Goal: Task Accomplishment & Management: Use online tool/utility

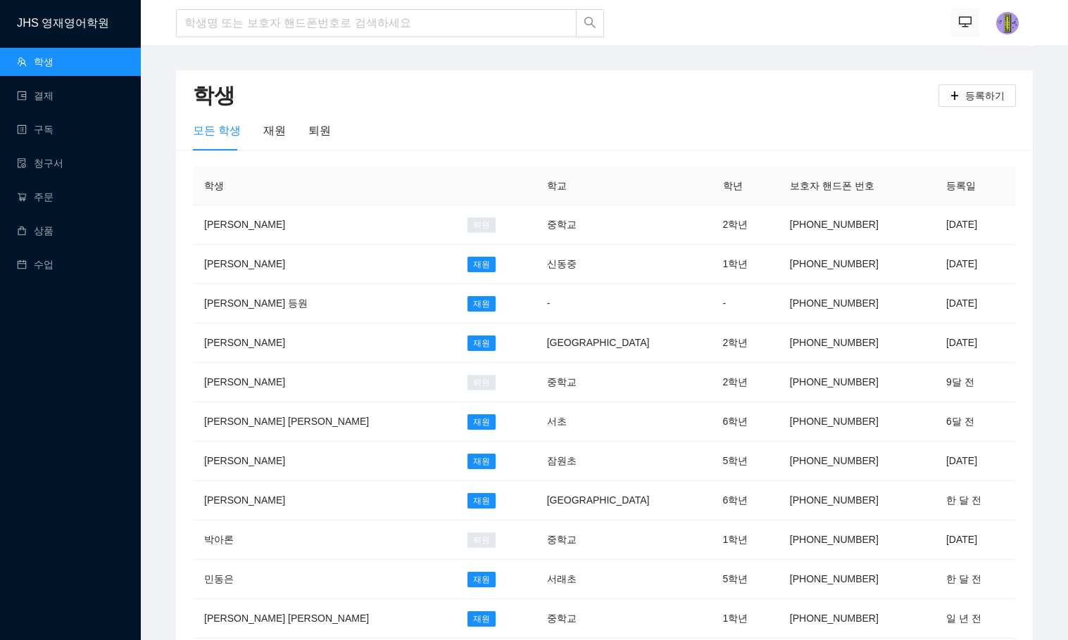
click at [960, 11] on button "button" at bounding box center [965, 22] width 28 height 28
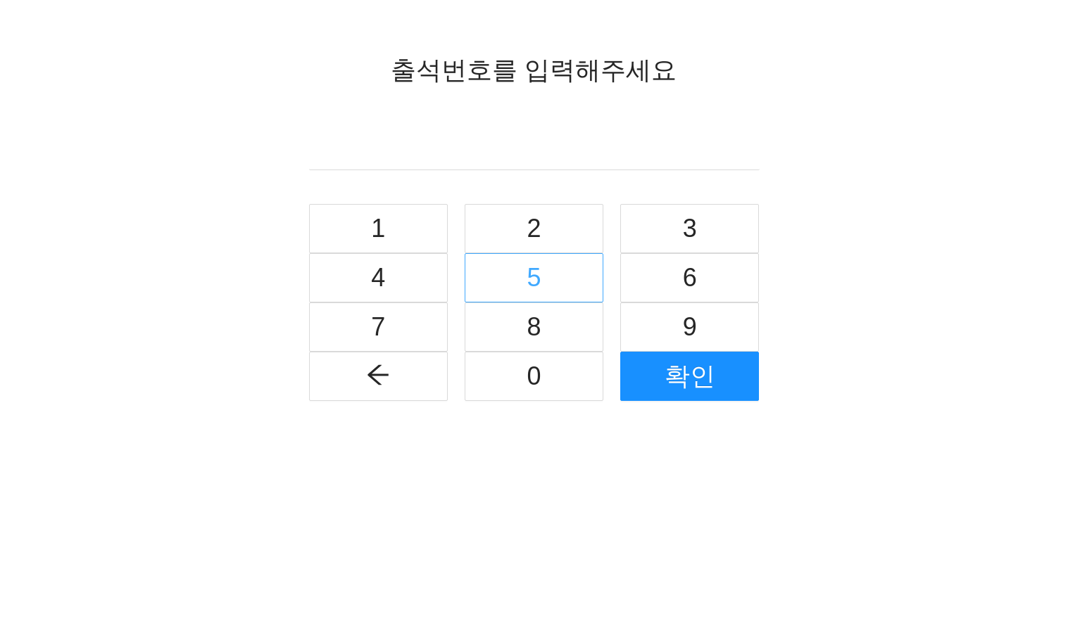
click at [549, 286] on button "5" at bounding box center [534, 277] width 139 height 49
click at [409, 281] on button "4" at bounding box center [378, 277] width 139 height 49
click at [395, 386] on button "button" at bounding box center [378, 376] width 139 height 49
type input "5"
click at [395, 386] on button "button" at bounding box center [378, 376] width 139 height 49
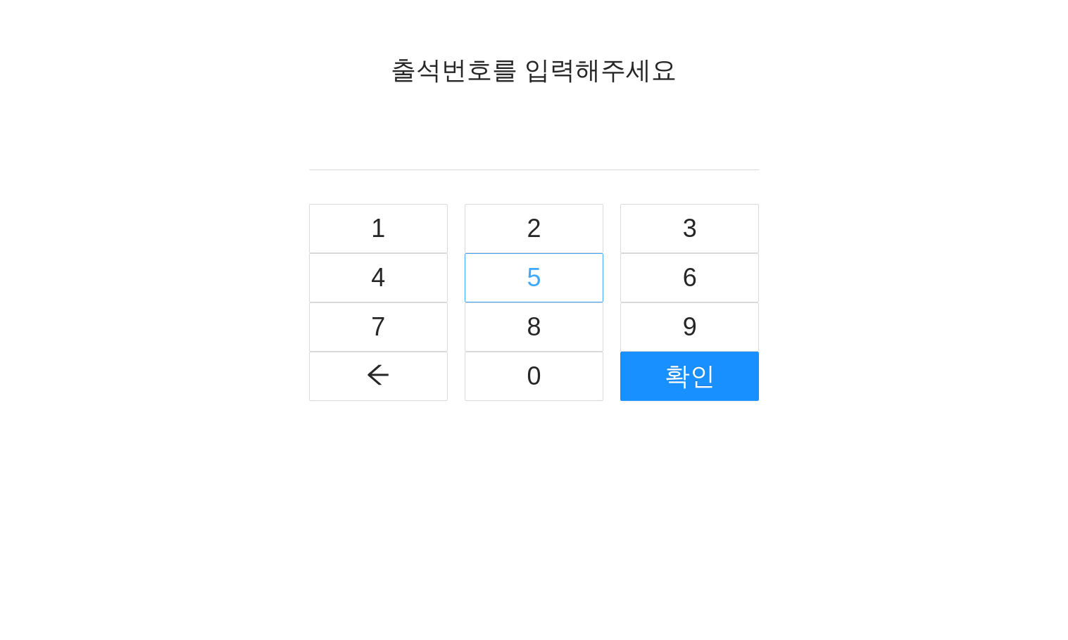
click at [526, 286] on span "5" at bounding box center [533, 278] width 14 height 40
click at [393, 331] on button "7" at bounding box center [378, 327] width 139 height 49
click at [518, 385] on button "0" at bounding box center [534, 376] width 139 height 49
click at [535, 335] on span "8" at bounding box center [533, 328] width 14 height 40
type input "5708"
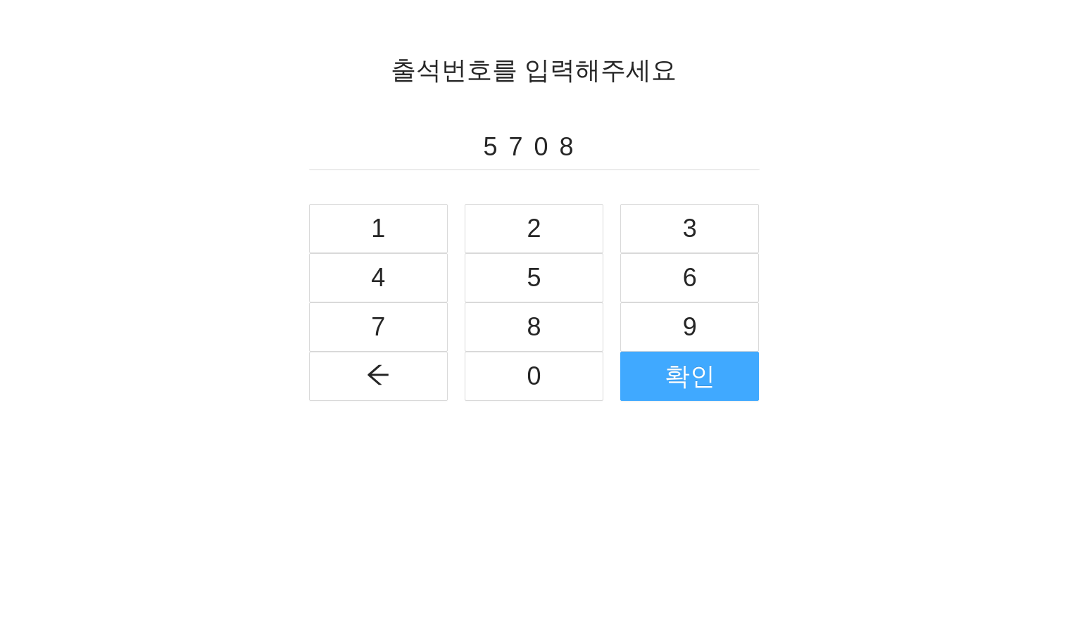
click at [676, 372] on span "확인" at bounding box center [689, 377] width 51 height 40
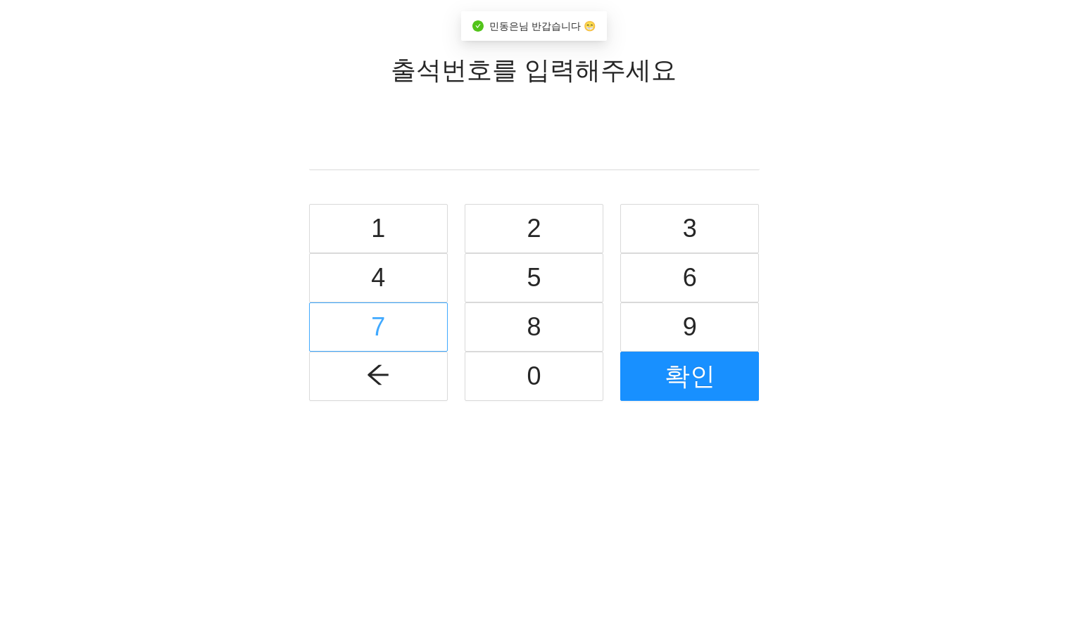
click at [405, 324] on button "7" at bounding box center [378, 327] width 139 height 49
drag, startPoint x: 571, startPoint y: 270, endPoint x: 593, endPoint y: 271, distance: 21.8
click at [572, 270] on button "5" at bounding box center [534, 277] width 139 height 49
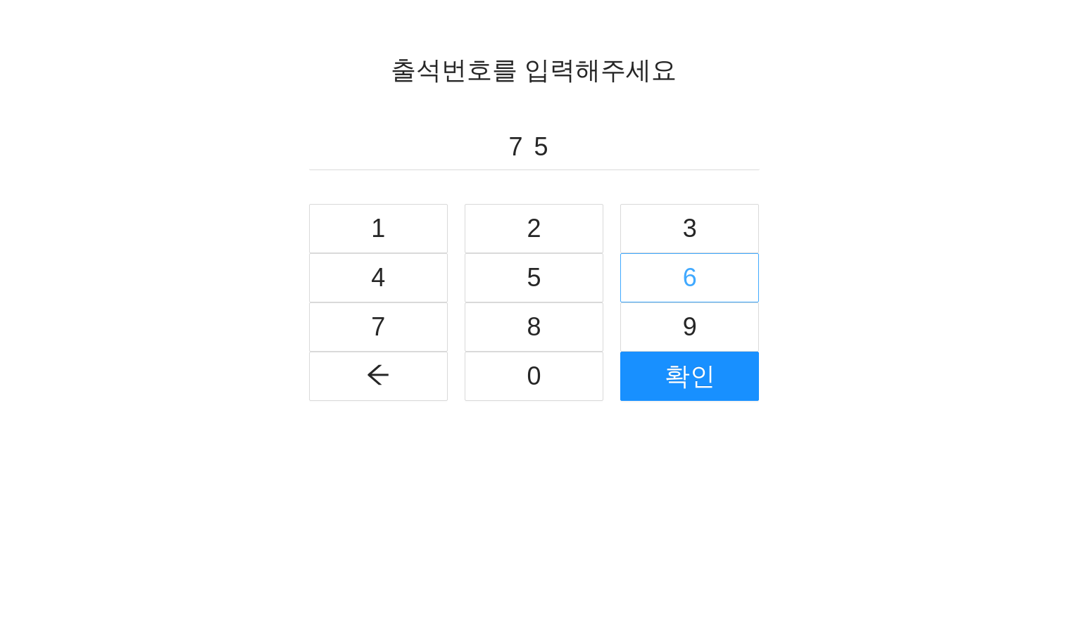
click at [685, 271] on span "6" at bounding box center [690, 278] width 14 height 40
click at [541, 229] on span "2" at bounding box center [533, 229] width 14 height 40
click at [410, 375] on button "button" at bounding box center [378, 376] width 139 height 49
click at [533, 220] on span "2" at bounding box center [533, 229] width 14 height 40
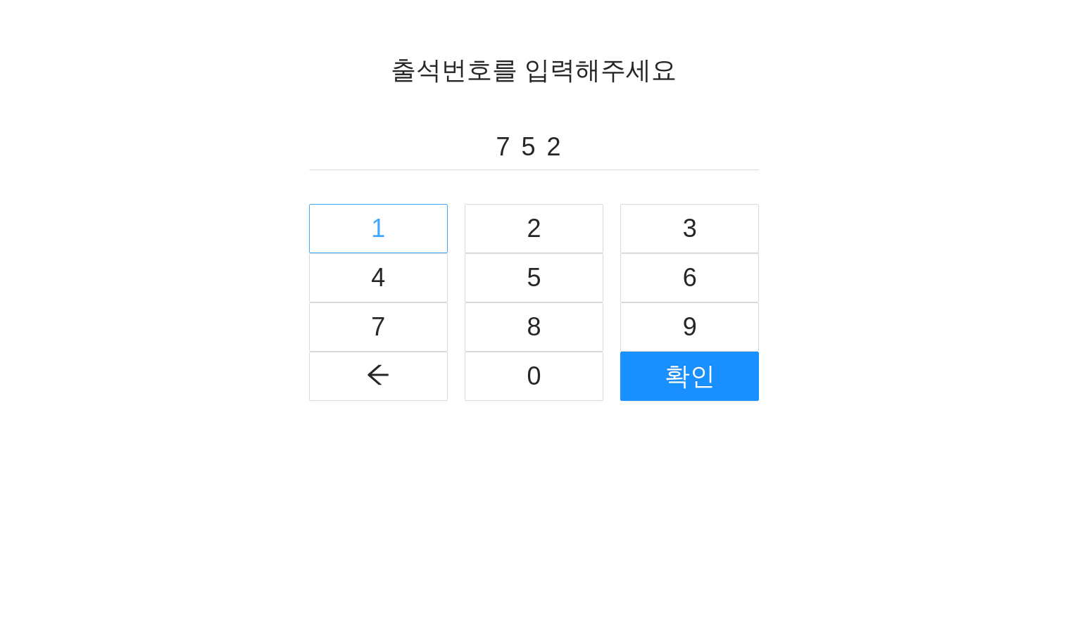
drag, startPoint x: 374, startPoint y: 223, endPoint x: 607, endPoint y: 196, distance: 234.5
click at [374, 223] on span "1" at bounding box center [378, 229] width 14 height 40
click at [560, 230] on button "2" at bounding box center [534, 228] width 139 height 49
type input "75212"
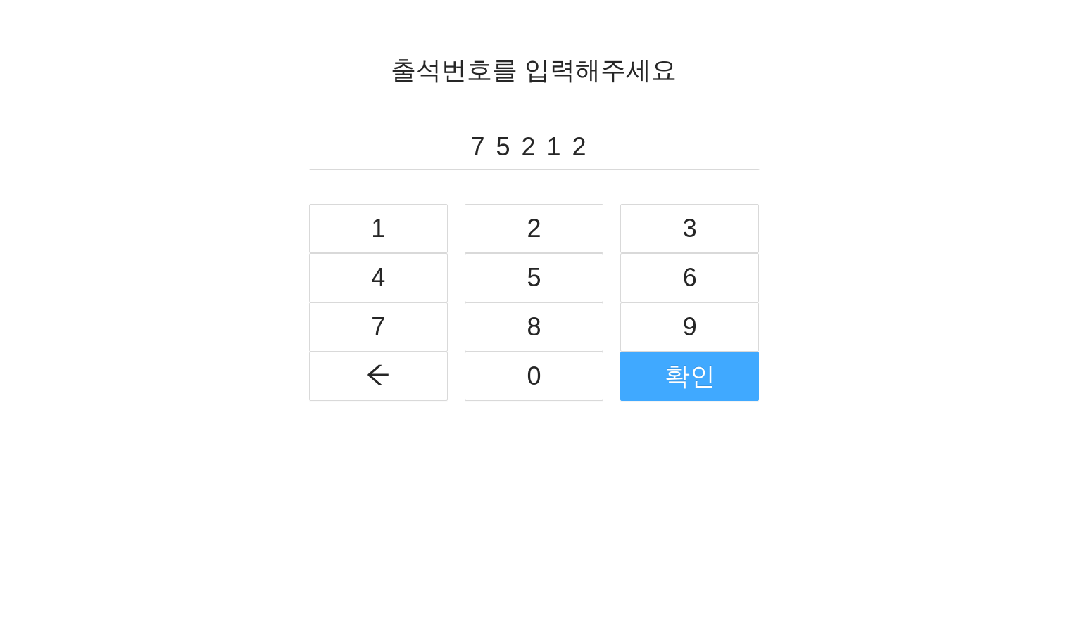
click at [667, 375] on span "확인" at bounding box center [689, 377] width 51 height 40
